Goal: Task Accomplishment & Management: Manage account settings

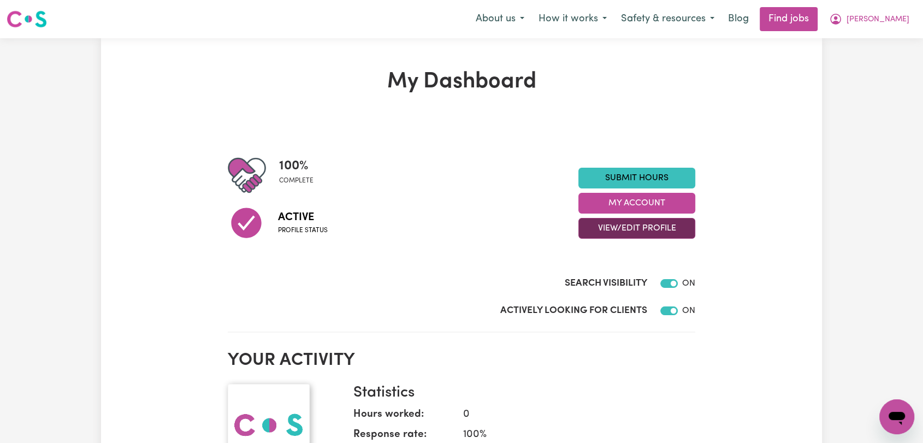
click at [642, 230] on button "View/Edit Profile" at bounding box center [636, 228] width 117 height 21
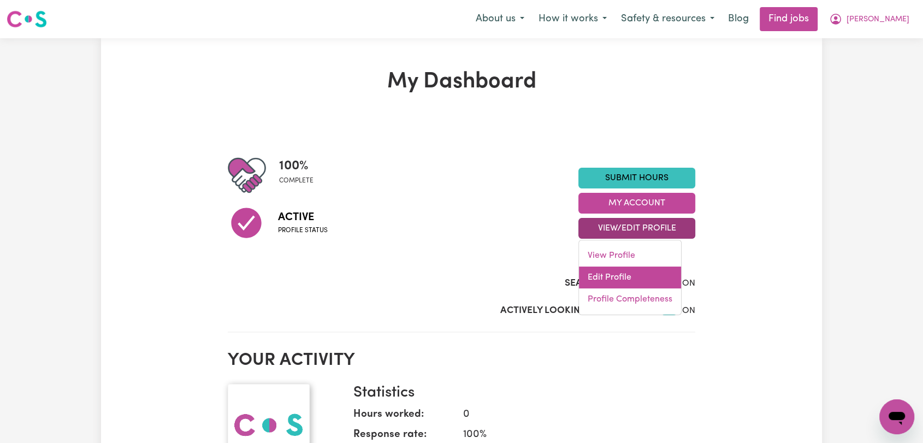
click at [639, 267] on link "Edit Profile" at bounding box center [630, 277] width 102 height 22
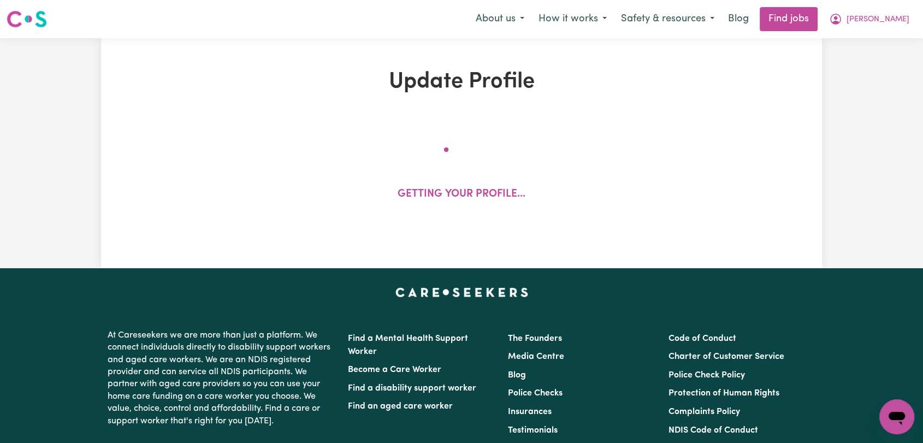
select select "[DEMOGRAPHIC_DATA]"
select select "Australian PR"
select select "Studying a healthcare related degree or qualification"
select select "46"
select select "70"
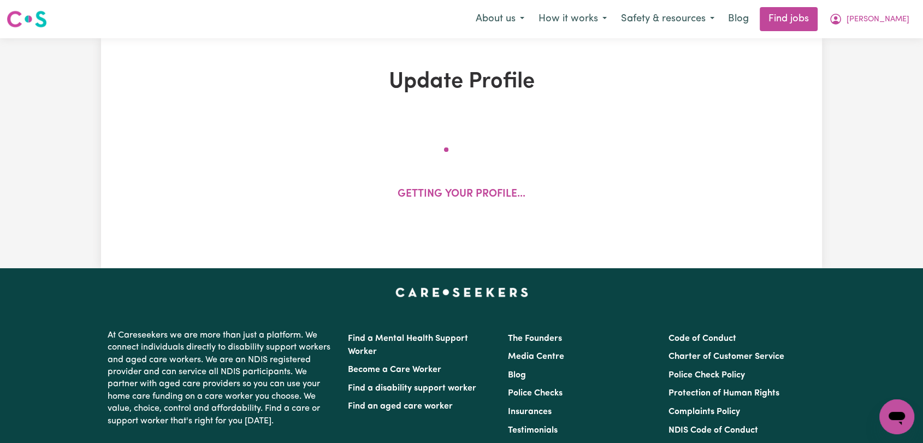
select select "80"
select select "90"
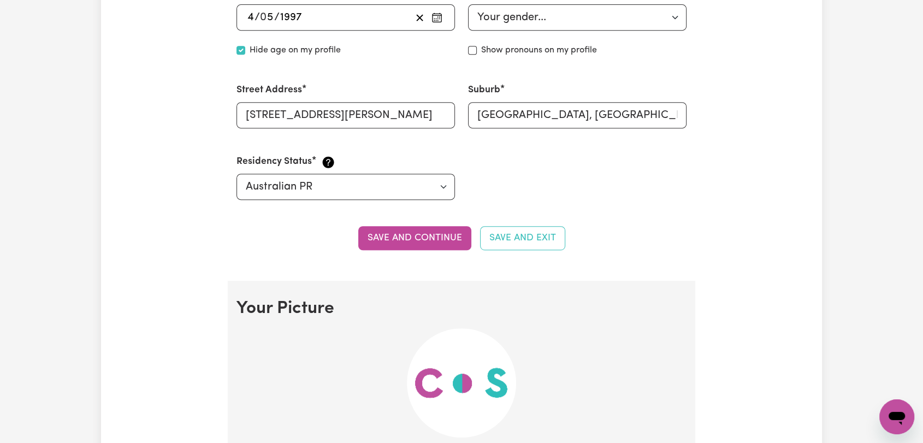
scroll to position [728, 0]
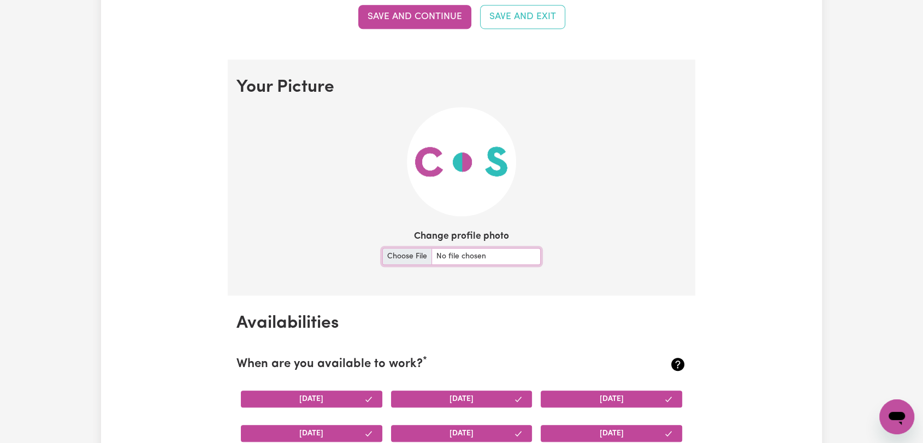
click at [398, 248] on input "Change profile photo" at bounding box center [461, 256] width 158 height 17
type input "C:\fakepath\[PERSON_NAME] - Picture.jpg"
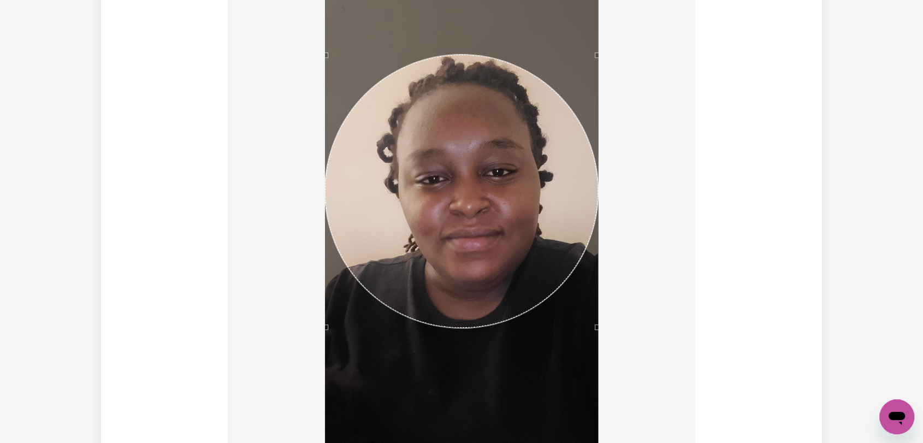
click at [537, 198] on div "Use the arrow keys to move the crop selection area" at bounding box center [461, 191] width 273 height 273
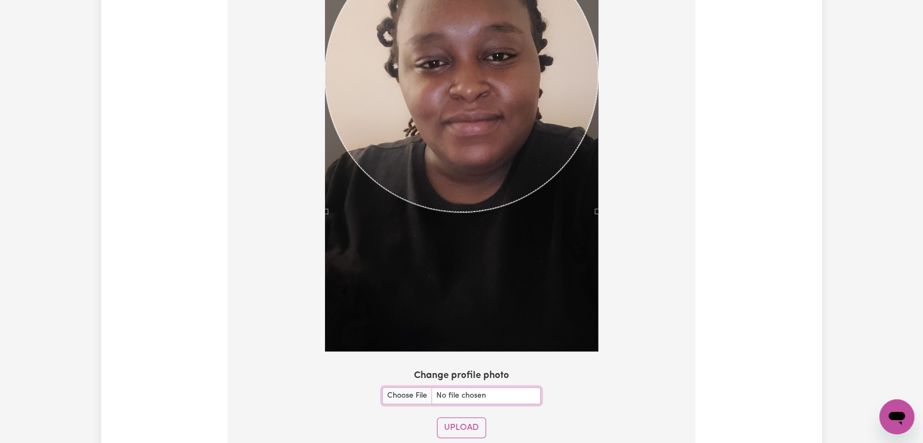
scroll to position [1031, 0]
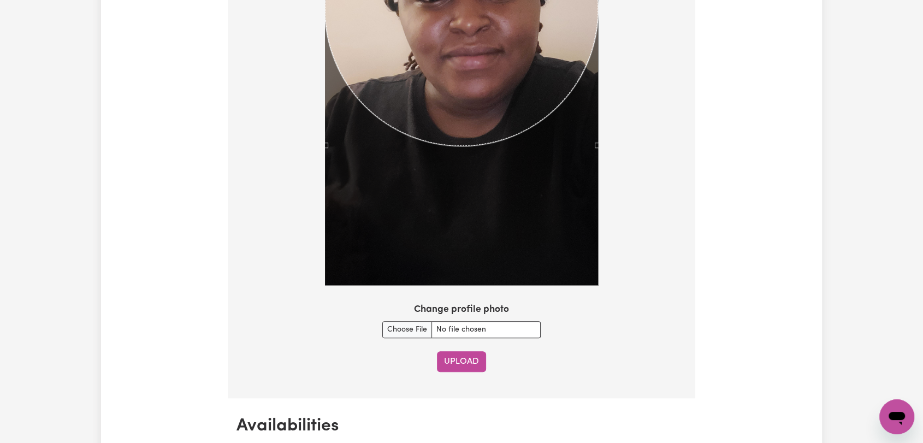
drag, startPoint x: 469, startPoint y: 361, endPoint x: 499, endPoint y: 352, distance: 31.3
click at [470, 361] on button "Upload" at bounding box center [461, 361] width 49 height 21
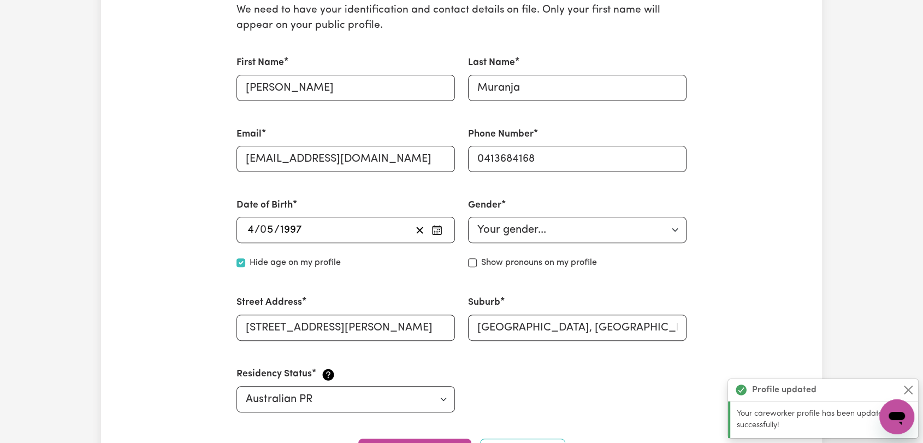
scroll to position [0, 0]
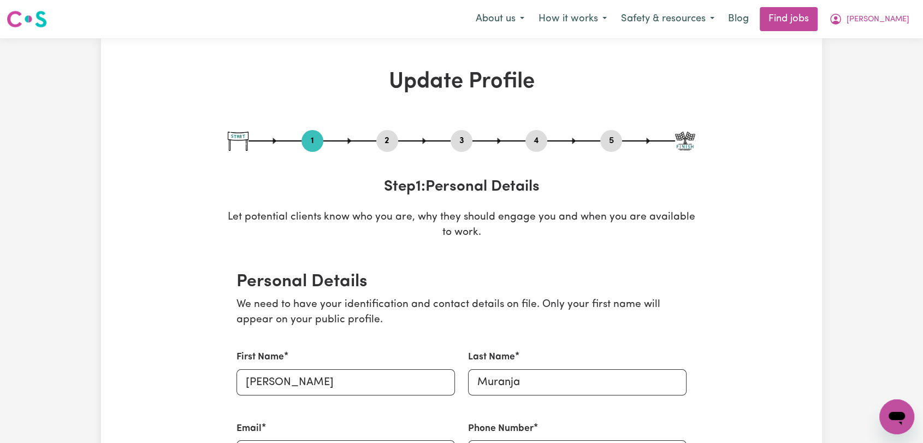
click at [389, 138] on button "2" at bounding box center [387, 141] width 22 height 14
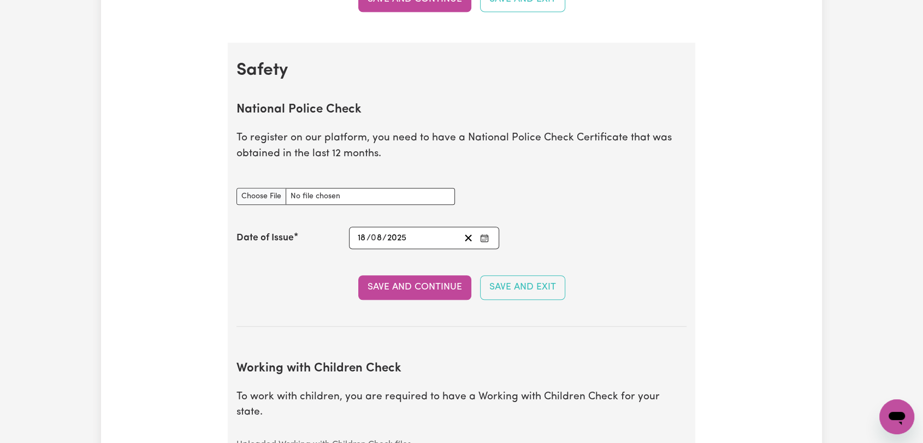
scroll to position [728, 0]
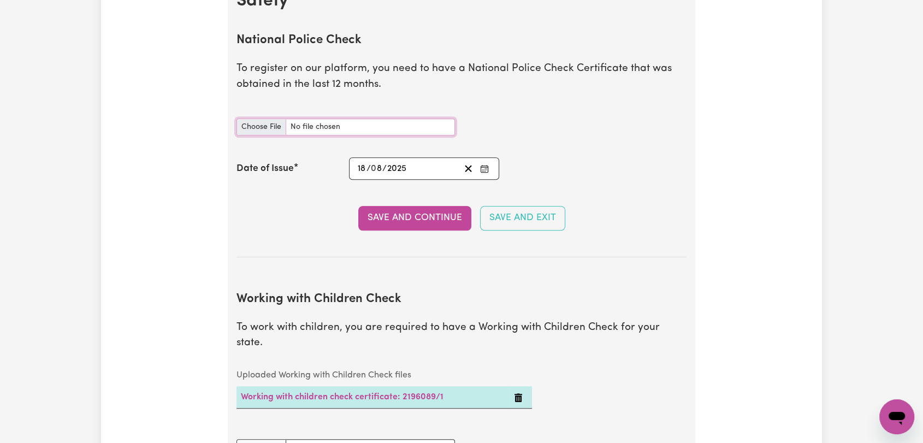
click at [272, 126] on input "National Police Check document" at bounding box center [345, 126] width 218 height 17
type input "C:\fakepath\[PERSON_NAME] - PC - [DATE].pdf"
click at [481, 163] on button "Enter the Date of Issue of your National Police Check" at bounding box center [484, 168] width 15 height 15
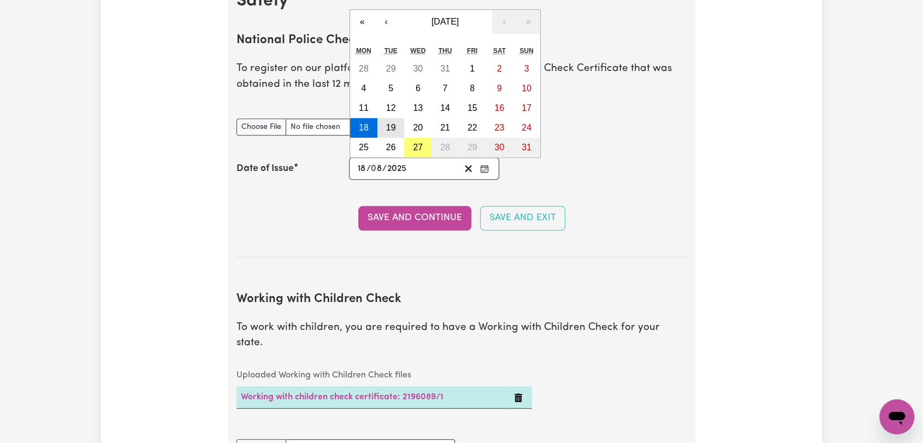
click at [397, 124] on button "19" at bounding box center [390, 128] width 27 height 20
type input "[DATE]"
type input "19"
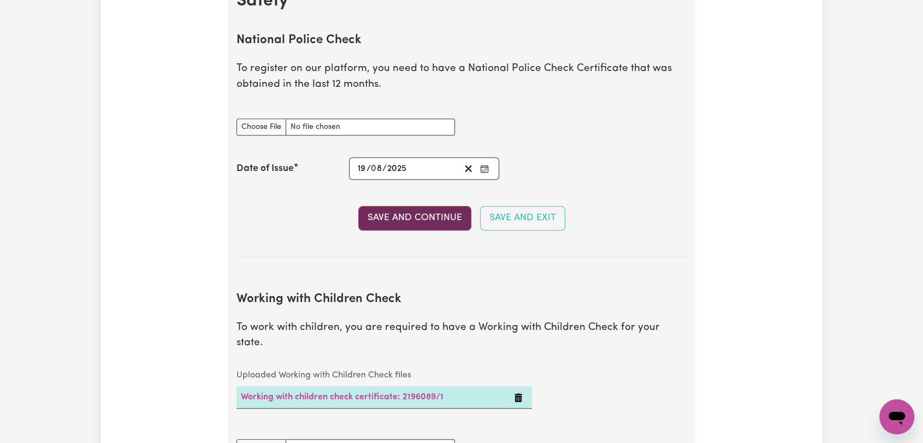
click at [406, 218] on button "Save and Continue" at bounding box center [414, 218] width 113 height 24
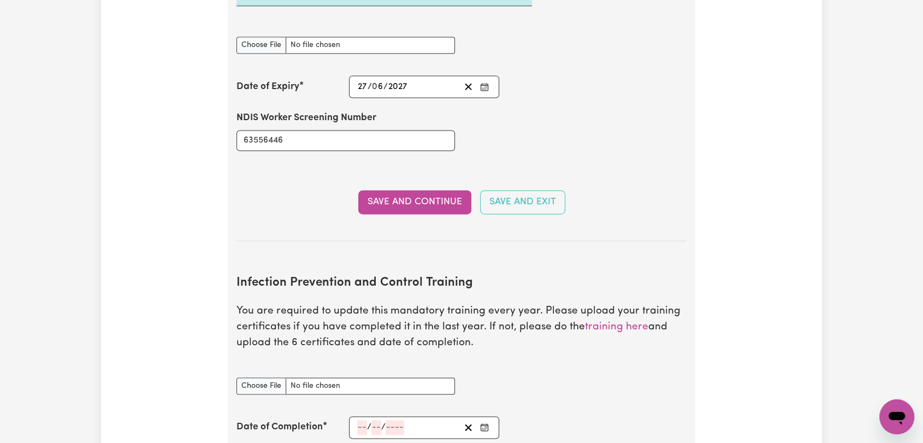
scroll to position [1699, 0]
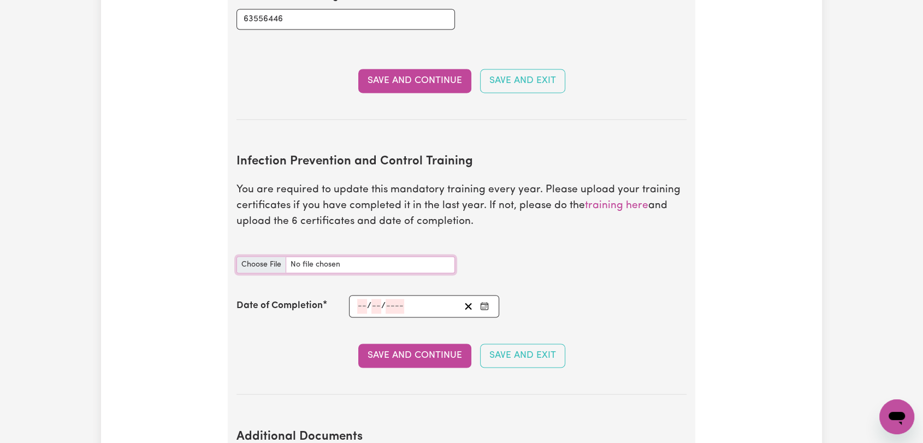
click at [248, 256] on input "Infection Prevention and Control Training document" at bounding box center [345, 264] width 218 height 17
type input "C:\fakepath\[PERSON_NAME] - IPC - CHAIN OF INFECTION - [DATE]--.pdf"
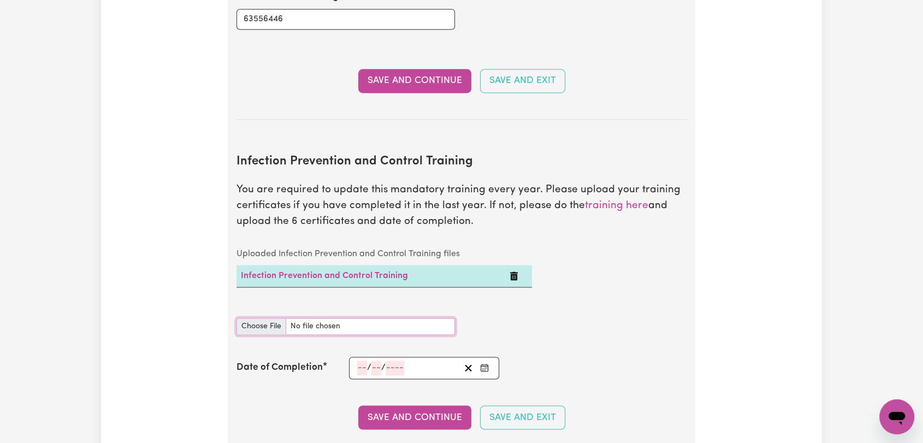
click at [266, 318] on input "Infection Prevention and Control Training document" at bounding box center [345, 326] width 218 height 17
type input "C:\fakepath\[PERSON_NAME] - IPC - CLEANING - [DATE]--.pdf"
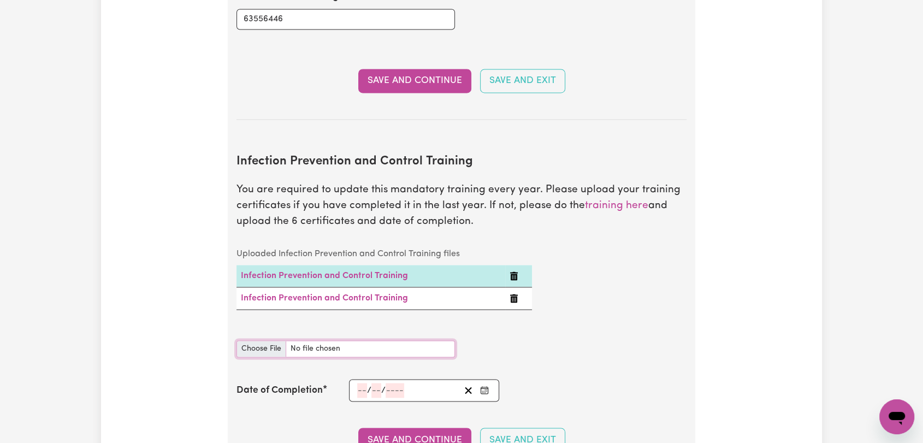
click at [249, 340] on input "Infection Prevention and Control Training document" at bounding box center [345, 348] width 218 height 17
type input "C:\fakepath\[PERSON_NAME] - IPC - PPE - [DATE]--.pdf"
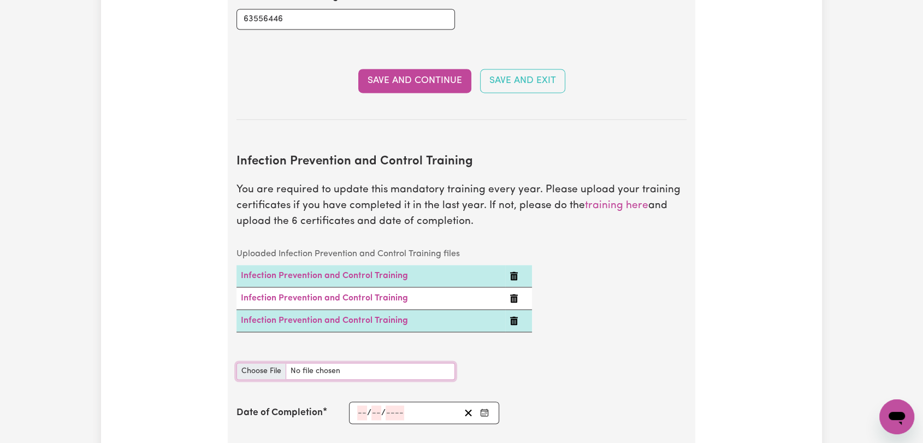
click at [255, 362] on input "Infection Prevention and Control Training document" at bounding box center [345, 370] width 218 height 17
type input "C:\fakepath\[PERSON_NAME] - IPC - WASTE - [DATE]--.pdf"
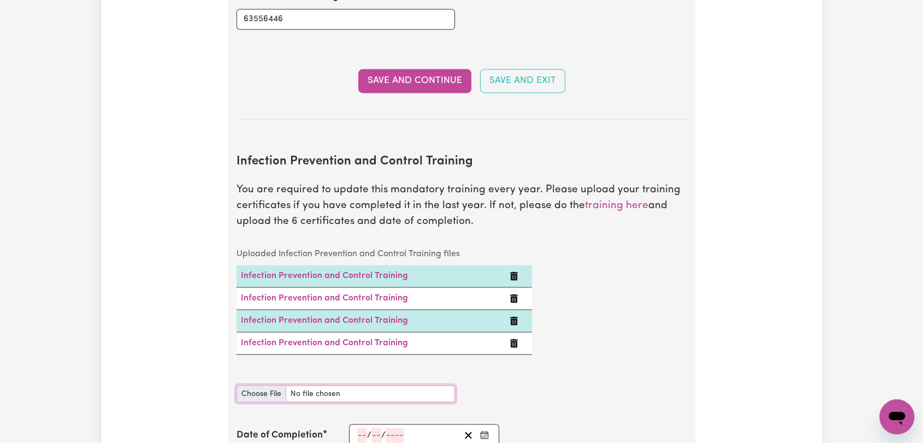
click at [262, 385] on input "Infection Prevention and Control Training document" at bounding box center [345, 393] width 218 height 17
type input "C:\fakepath\[PERSON_NAME] - IPC -HAND HYGIENE - [DATE]--.pdf"
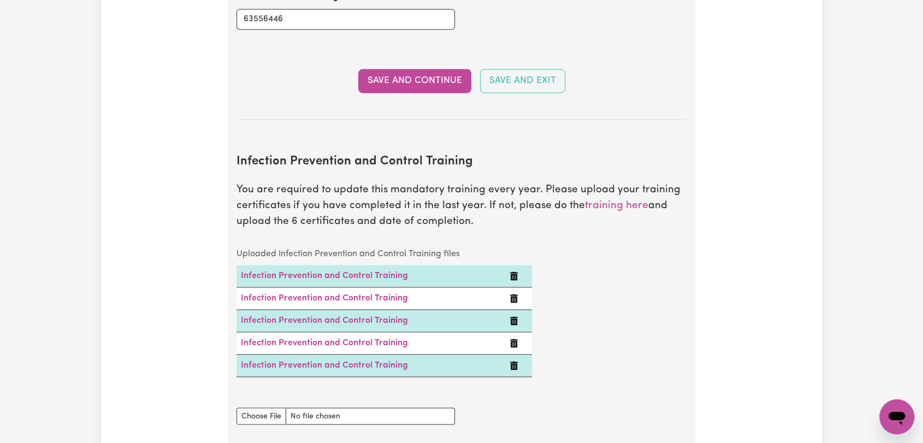
click at [259, 394] on div "Infection Prevention and Control Training document" at bounding box center [345, 409] width 218 height 30
click at [271, 407] on input "Infection Prevention and Control Training document" at bounding box center [345, 415] width 218 height 17
type input "C:\fakepath\[PERSON_NAME] - IPC -OUTBEAKS - [DATE]--.pdf"
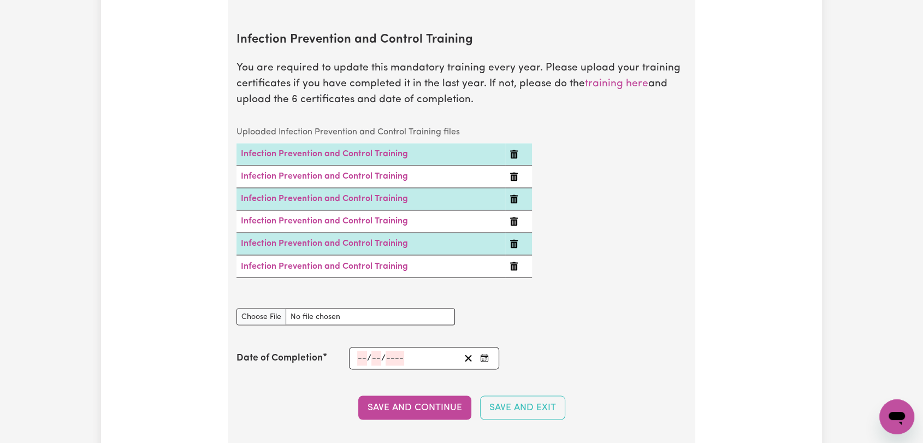
click at [479, 350] on button "Enter the Date of Completion of your Infection Prevention and Control Training" at bounding box center [484, 357] width 15 height 15
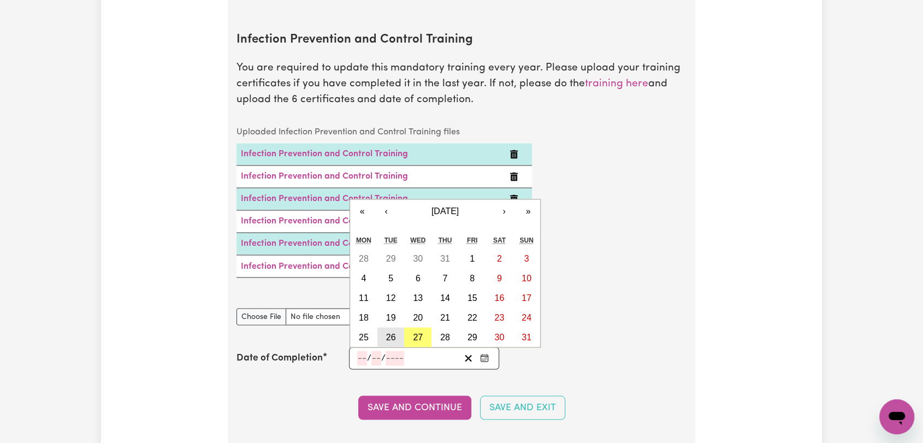
click at [389, 327] on button "26" at bounding box center [390, 337] width 27 height 20
type input "[DATE]"
type input "26"
type input "8"
type input "2025"
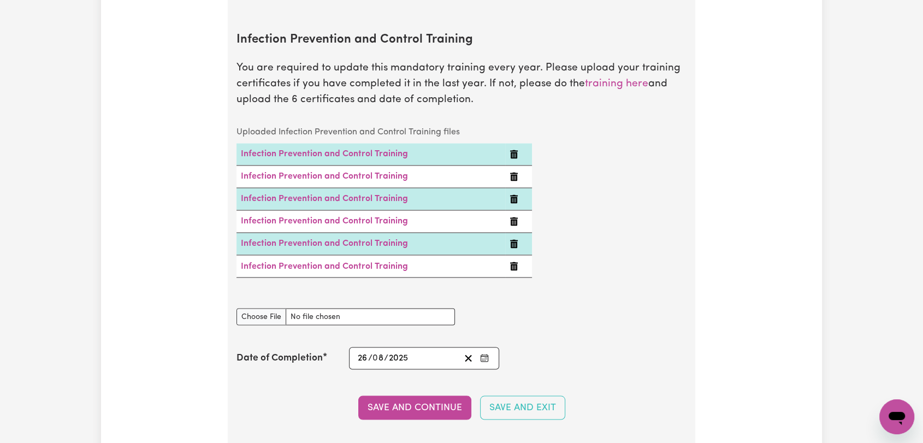
drag, startPoint x: 423, startPoint y: 394, endPoint x: 454, endPoint y: 386, distance: 32.2
click at [423, 395] on button "Save and Continue" at bounding box center [414, 407] width 113 height 24
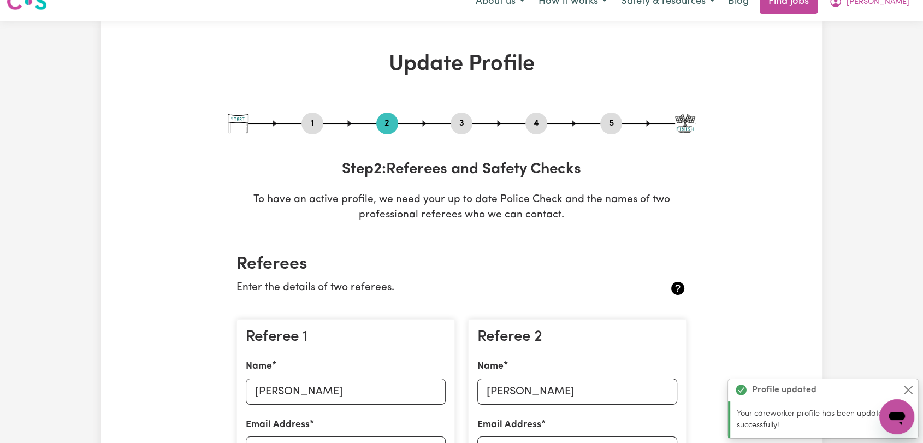
scroll to position [0, 0]
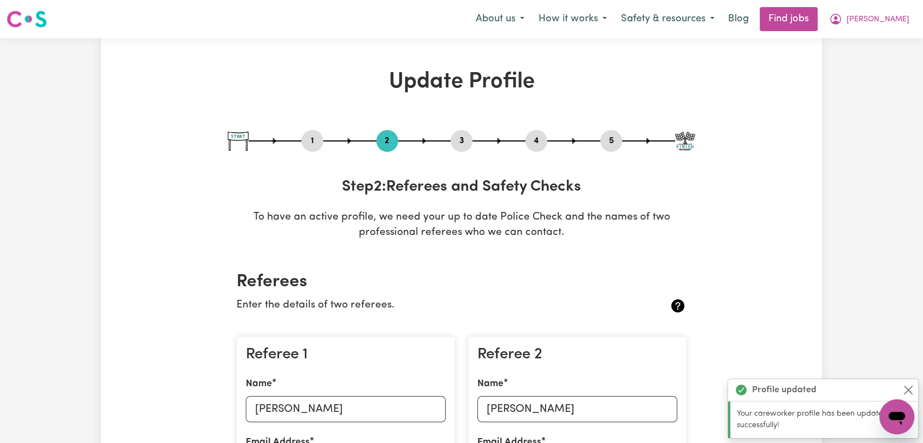
click at [457, 138] on button "3" at bounding box center [461, 141] width 22 height 14
select select "2019"
select select "2021"
select select "2019"
select select "2021"
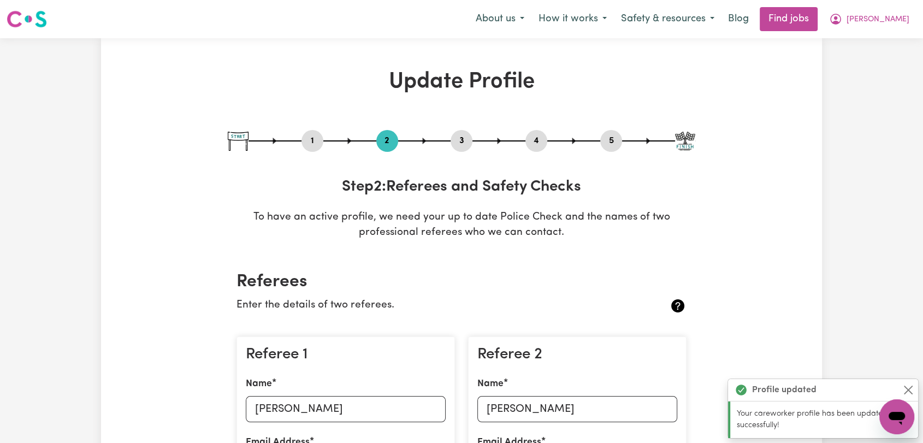
select select "Certificate III (Individual Support)"
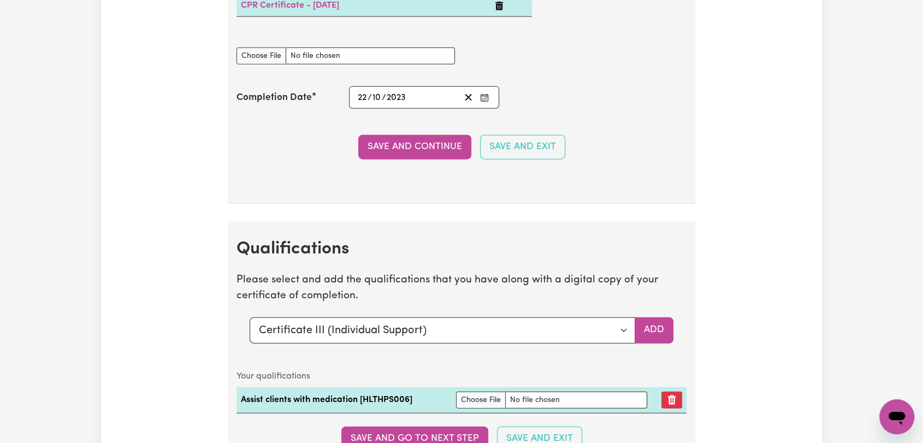
scroll to position [2730, 0]
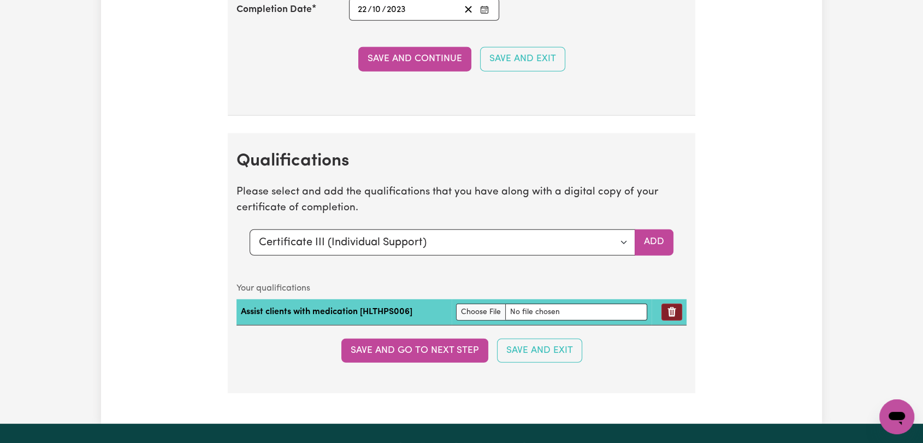
click at [671, 312] on icon "Remove qualification" at bounding box center [672, 312] width 8 height 10
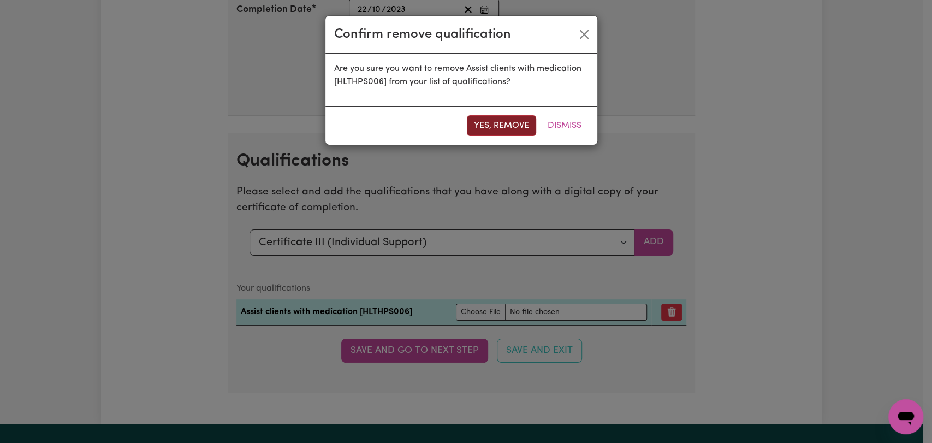
click at [507, 117] on button "Yes, remove" at bounding box center [501, 125] width 69 height 21
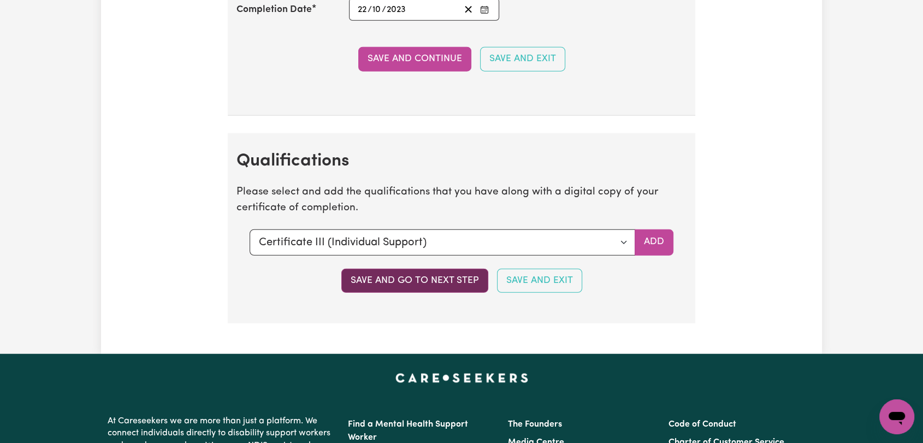
click at [455, 283] on button "Save and go to next step" at bounding box center [414, 281] width 147 height 24
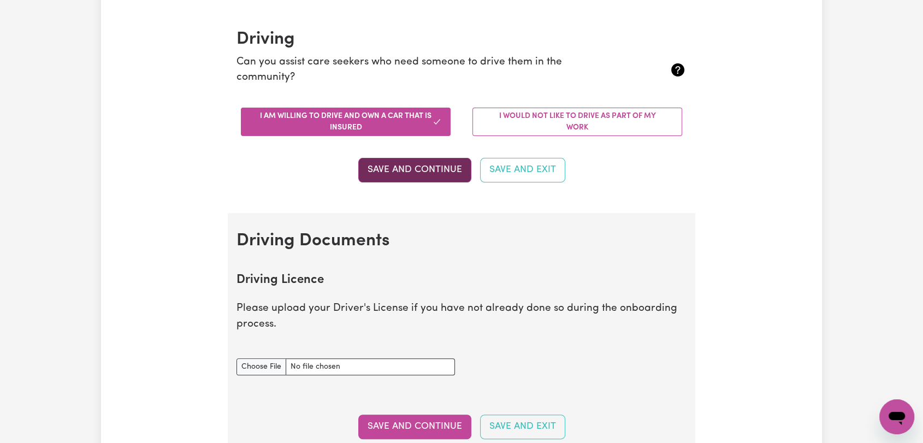
scroll to position [0, 0]
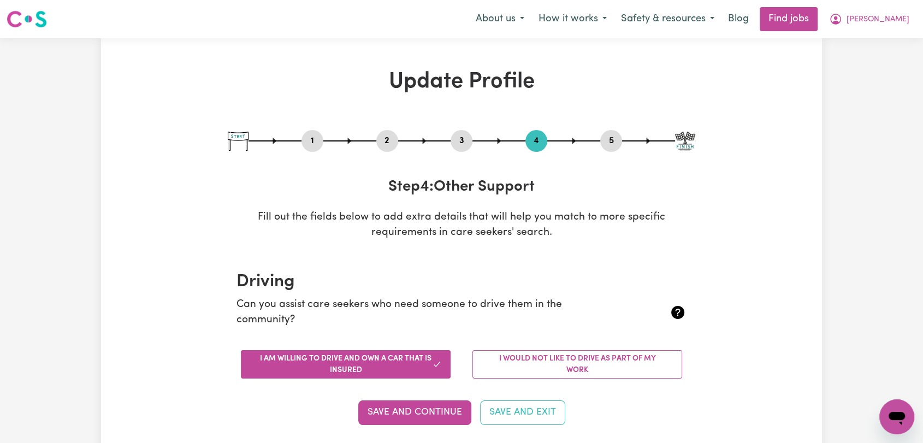
click at [608, 136] on button "5" at bounding box center [611, 141] width 22 height 14
select select "I am providing services privately on my own"
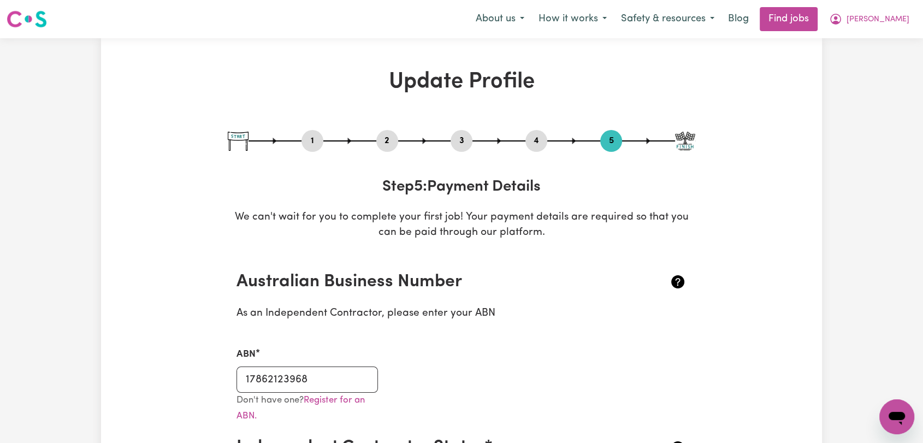
click at [384, 136] on button "2" at bounding box center [387, 141] width 22 height 14
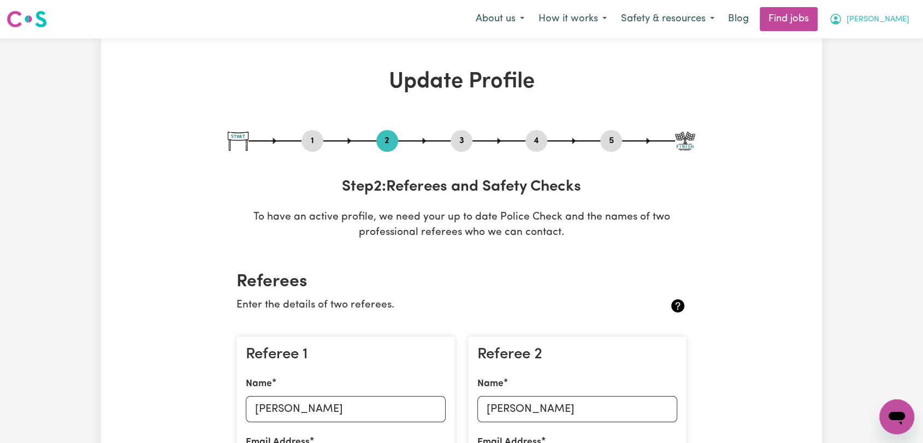
click at [894, 27] on button "[PERSON_NAME]" at bounding box center [869, 19] width 94 height 23
click at [867, 82] on link "Logout" at bounding box center [872, 83] width 86 height 21
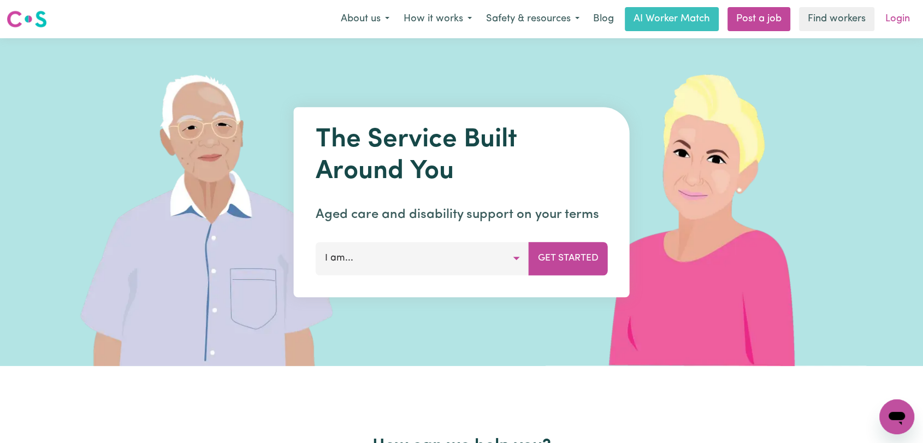
click at [900, 17] on link "Login" at bounding box center [897, 19] width 38 height 24
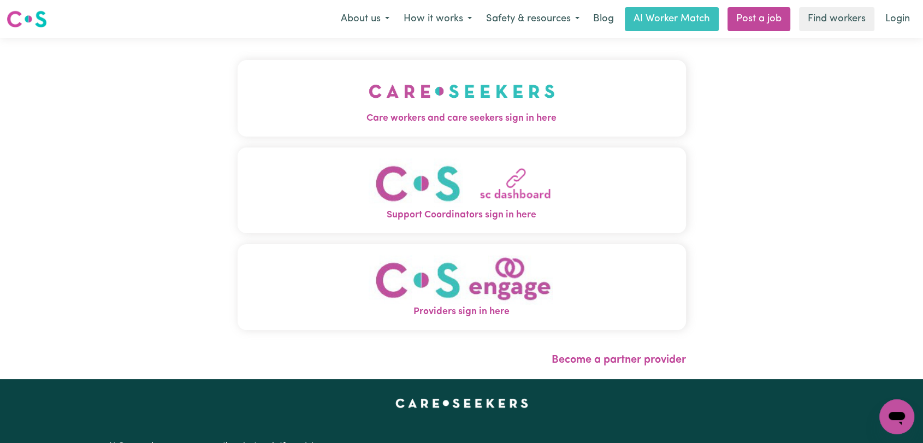
click at [374, 80] on img "Care workers and care seekers sign in here" at bounding box center [461, 91] width 186 height 40
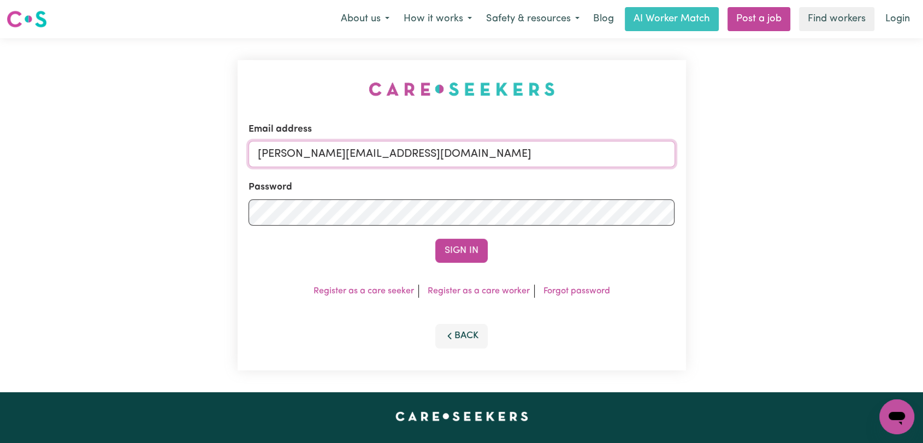
click at [492, 151] on input "[PERSON_NAME][EMAIL_ADDRESS][DOMAIN_NAME]" at bounding box center [461, 154] width 426 height 26
drag, startPoint x: 316, startPoint y: 158, endPoint x: 457, endPoint y: 171, distance: 142.0
click at [457, 171] on form "Email address Superuser~[EMAIL_ADDRESS][DOMAIN_NAME] Password Sign In" at bounding box center [461, 192] width 426 height 140
type input "Superuser~[EMAIL_ADDRESS][DOMAIN_NAME]"
click at [453, 249] on button "Sign In" at bounding box center [461, 251] width 52 height 24
